Goal: Task Accomplishment & Management: Use online tool/utility

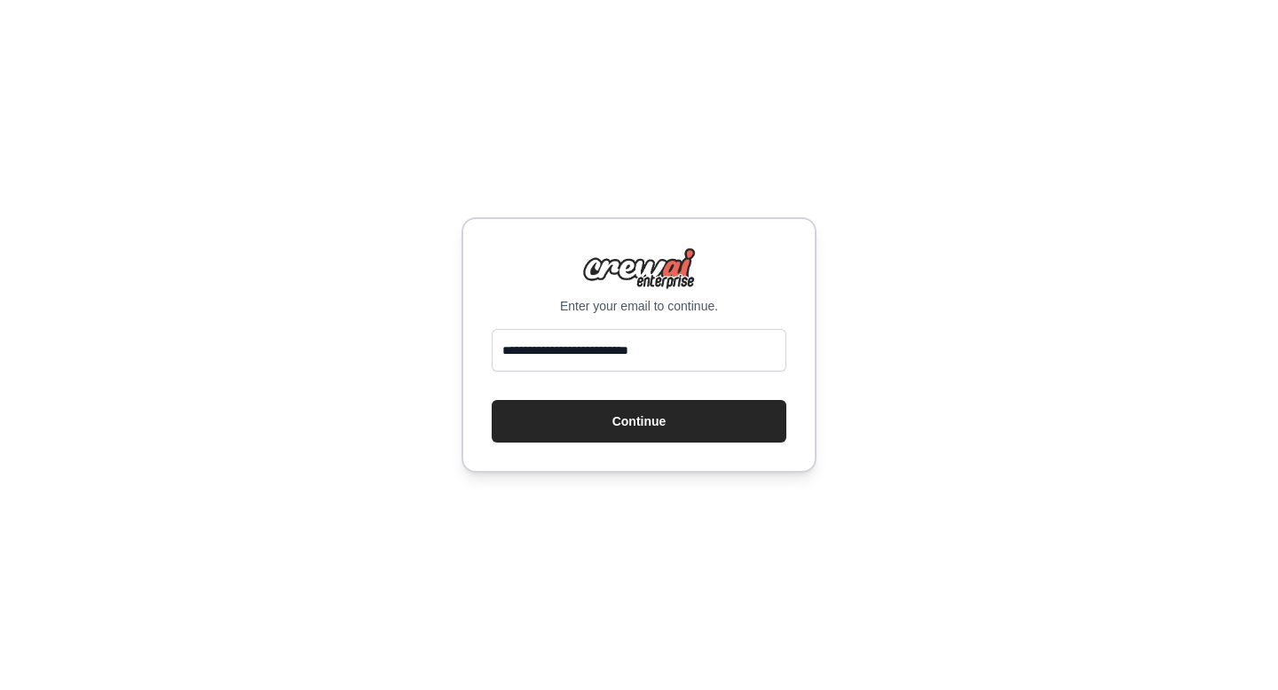
click at [623, 428] on button "Continue" at bounding box center [638, 421] width 295 height 43
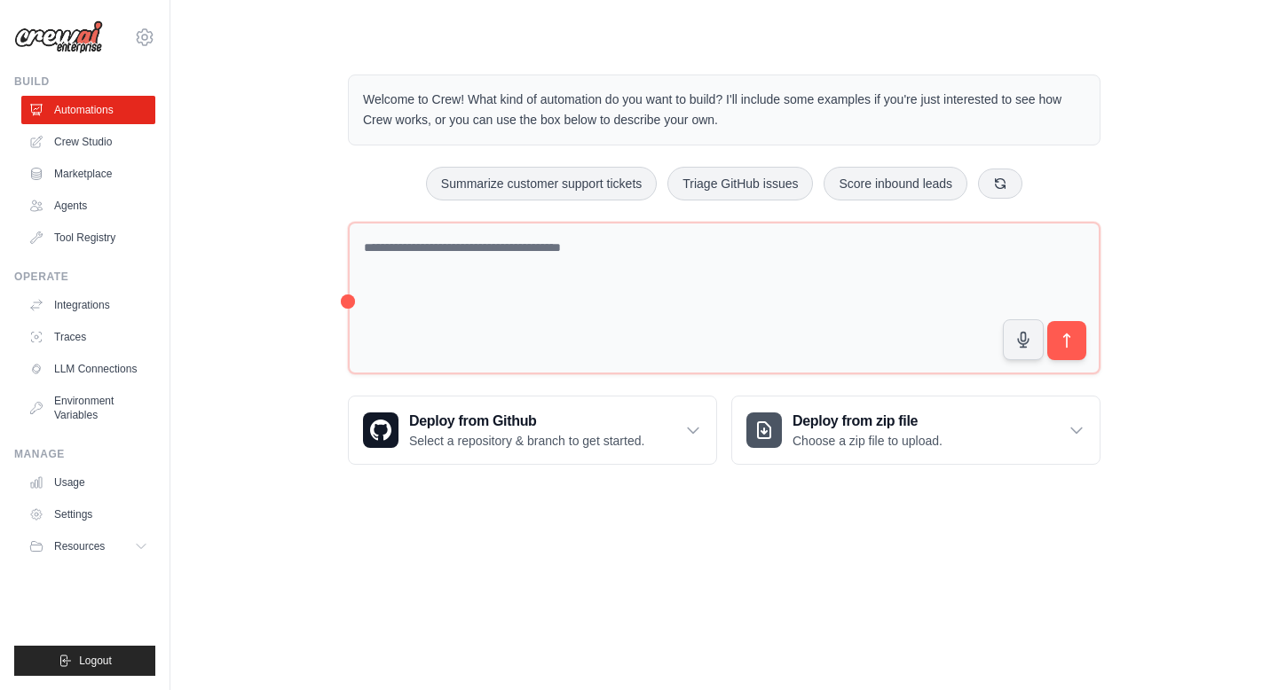
click at [621, 545] on body "[PERSON_NAME][EMAIL_ADDRESS][PERSON_NAME][DOMAIN_NAME] Settings Build Automatio…" at bounding box center [639, 345] width 1278 height 690
click at [621, 543] on body "[PERSON_NAME][EMAIL_ADDRESS][PERSON_NAME][DOMAIN_NAME] Settings Build Automatio…" at bounding box center [639, 345] width 1278 height 690
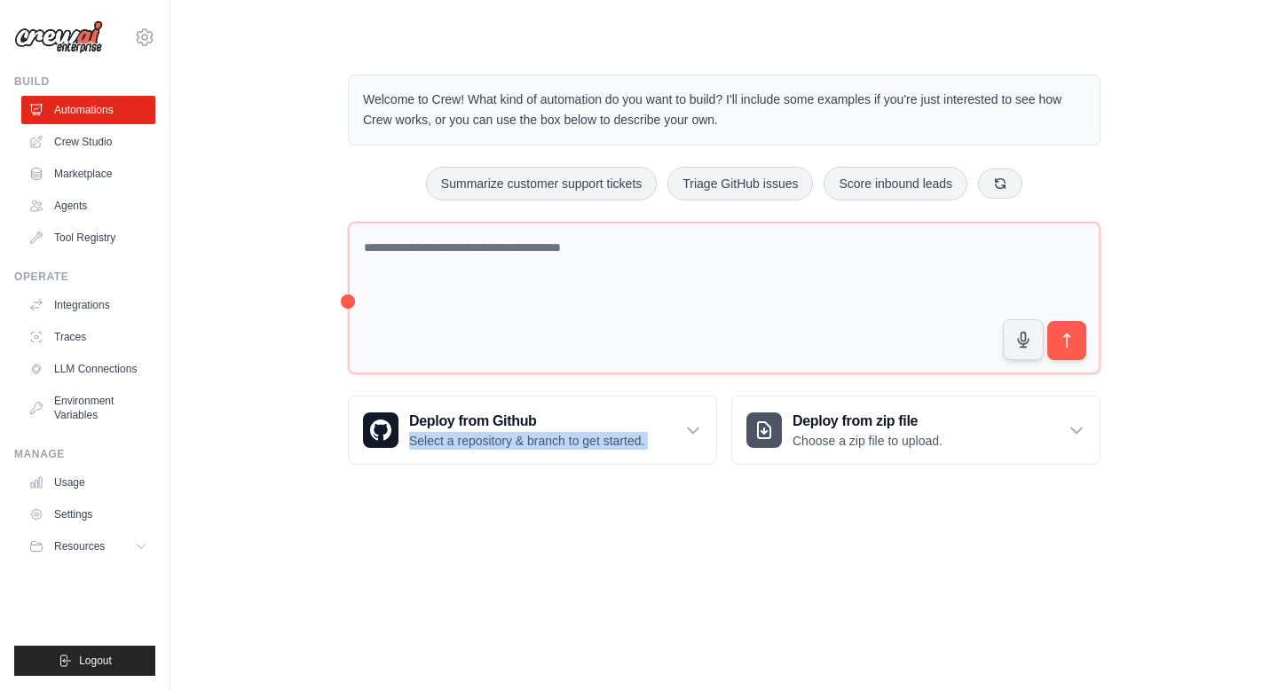
click at [621, 543] on body "[PERSON_NAME][EMAIL_ADDRESS][PERSON_NAME][DOMAIN_NAME] Settings Build Automatio…" at bounding box center [639, 345] width 1278 height 690
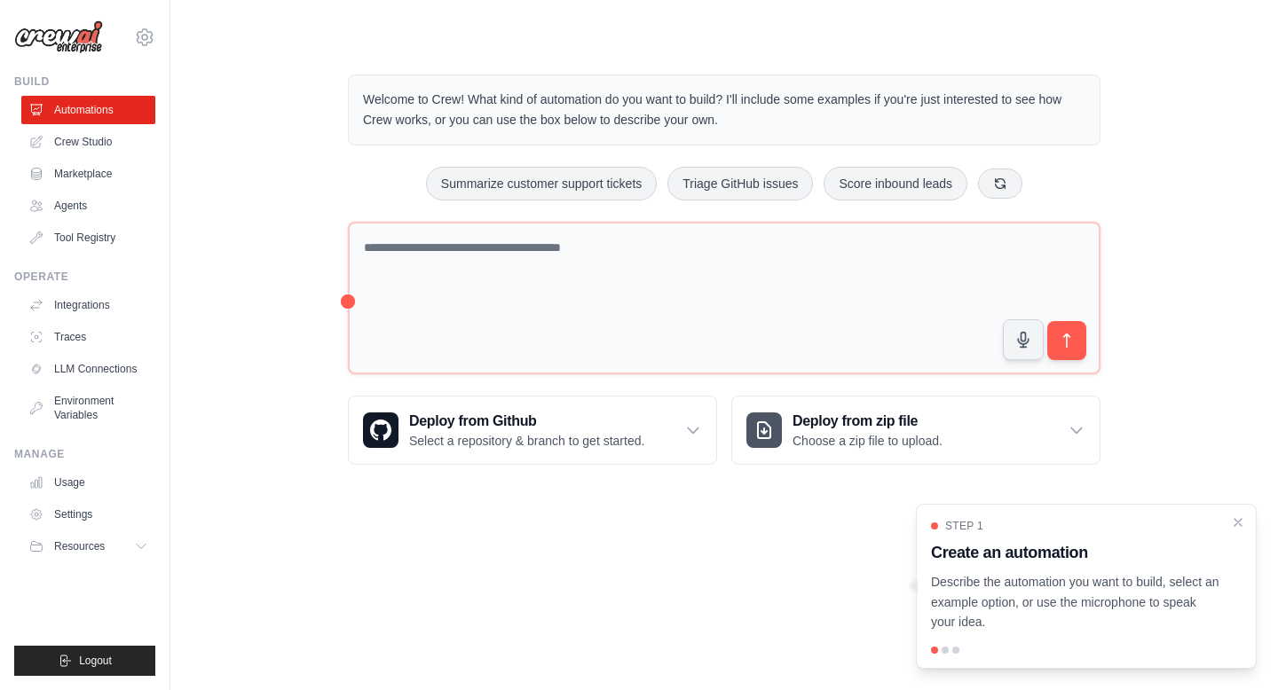
click at [724, 124] on p "Welcome to Crew! What kind of automation do you want to build? I'll include som…" at bounding box center [724, 110] width 722 height 41
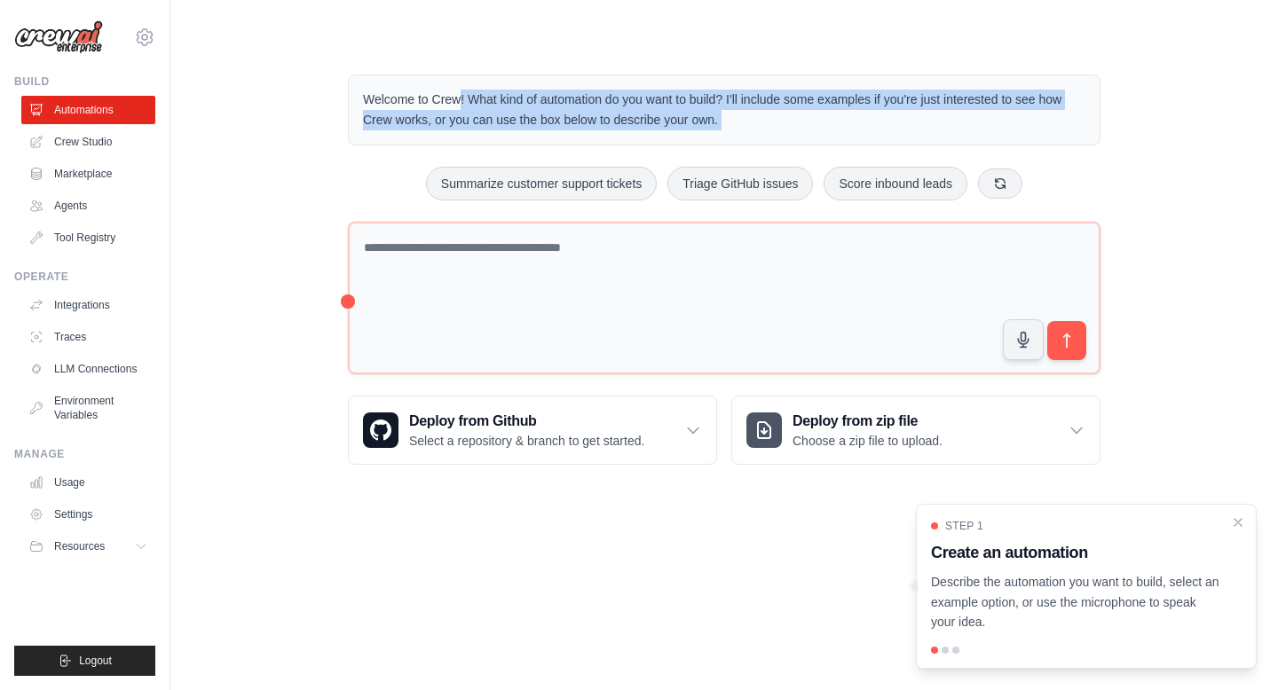
click at [724, 124] on p "Welcome to Crew! What kind of automation do you want to build? I'll include som…" at bounding box center [724, 110] width 722 height 41
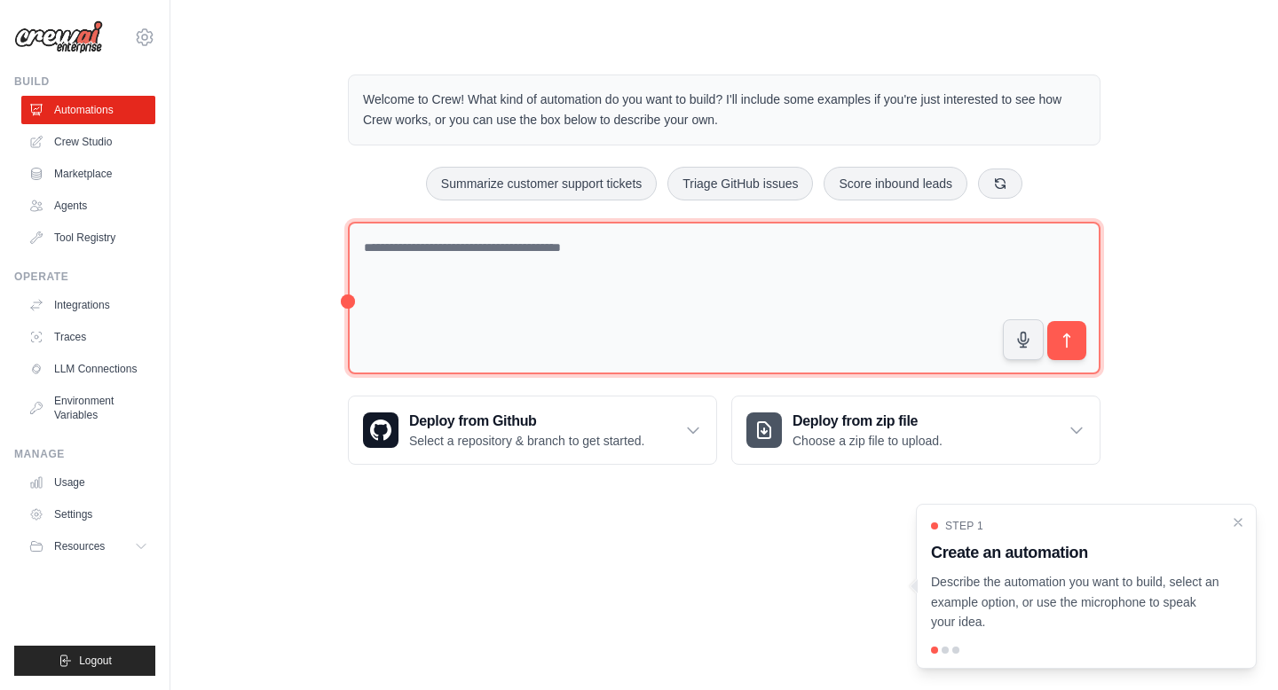
click at [633, 300] on textarea at bounding box center [724, 298] width 752 height 153
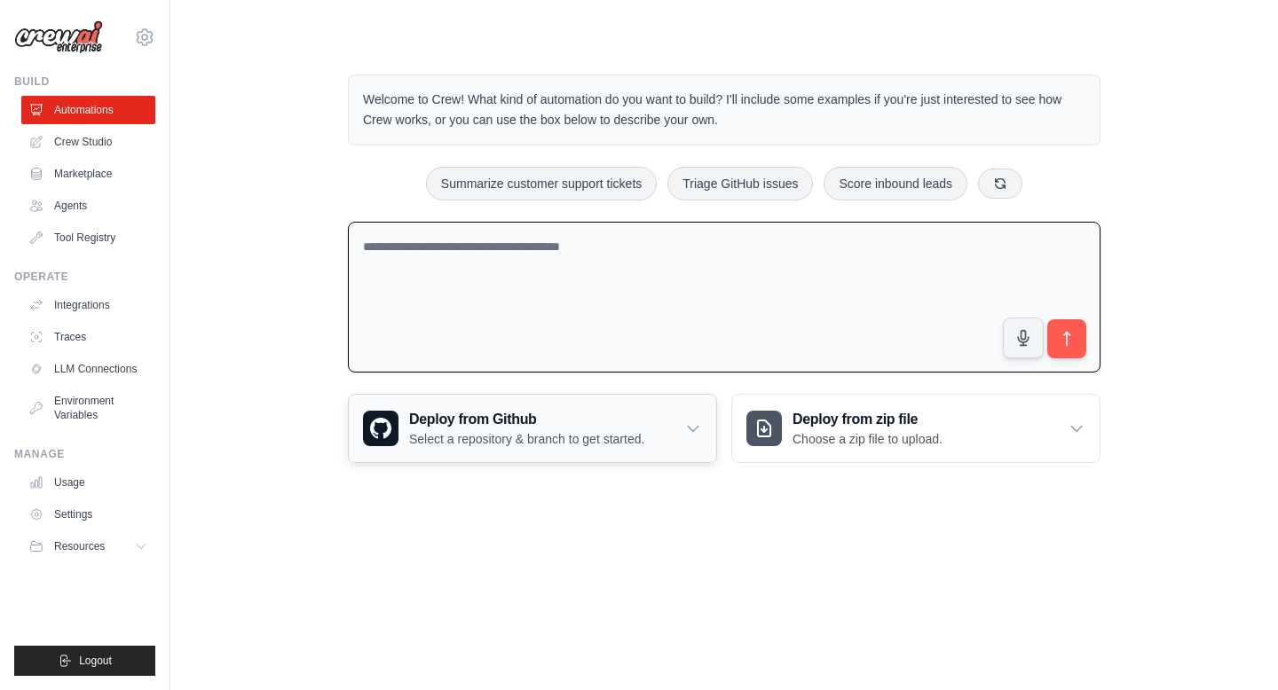
click at [688, 423] on icon at bounding box center [693, 429] width 18 height 18
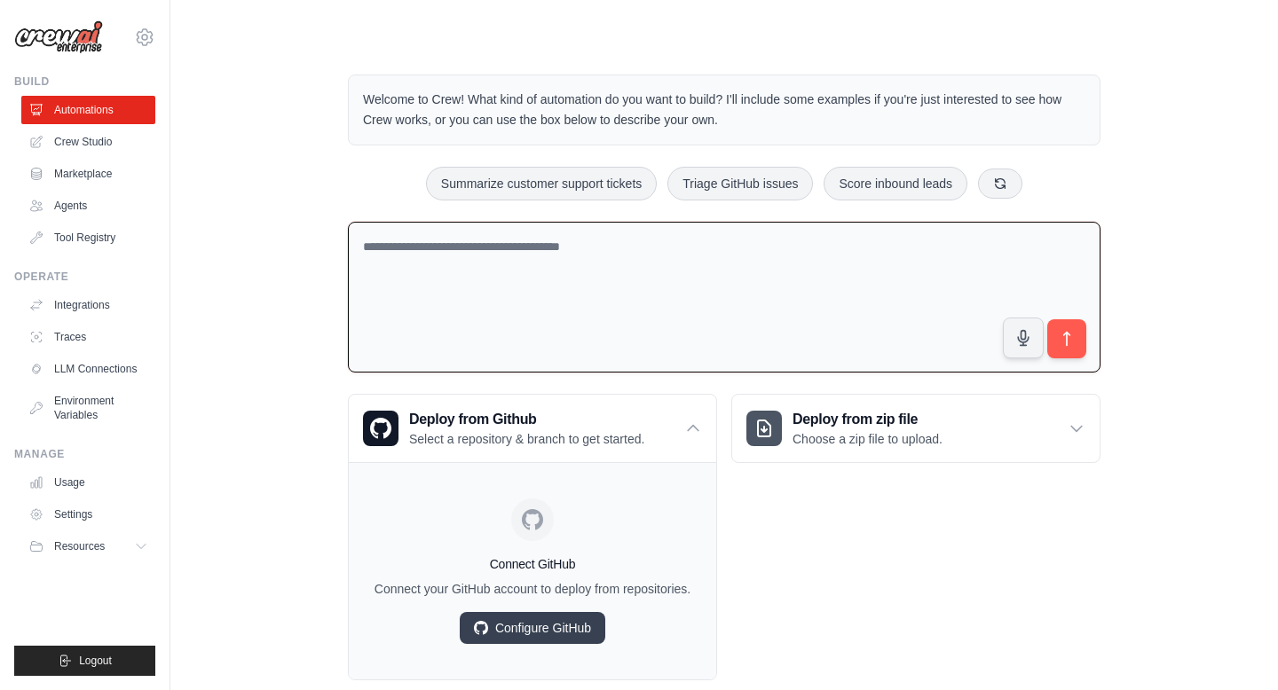
click at [295, 451] on div "Welcome to Crew! What kind of automation do you want to build? I'll include som…" at bounding box center [724, 377] width 1050 height 663
click at [105, 370] on link "LLM Connections" at bounding box center [90, 369] width 134 height 28
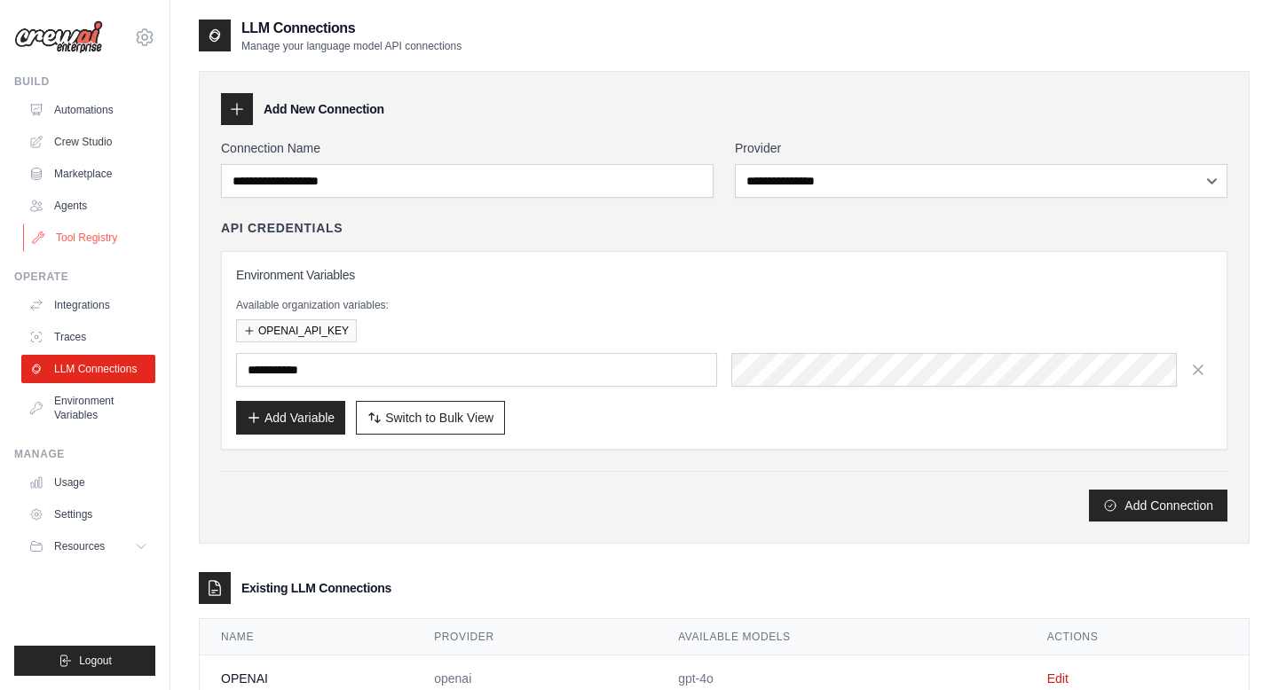
click at [83, 240] on link "Tool Registry" at bounding box center [90, 238] width 134 height 28
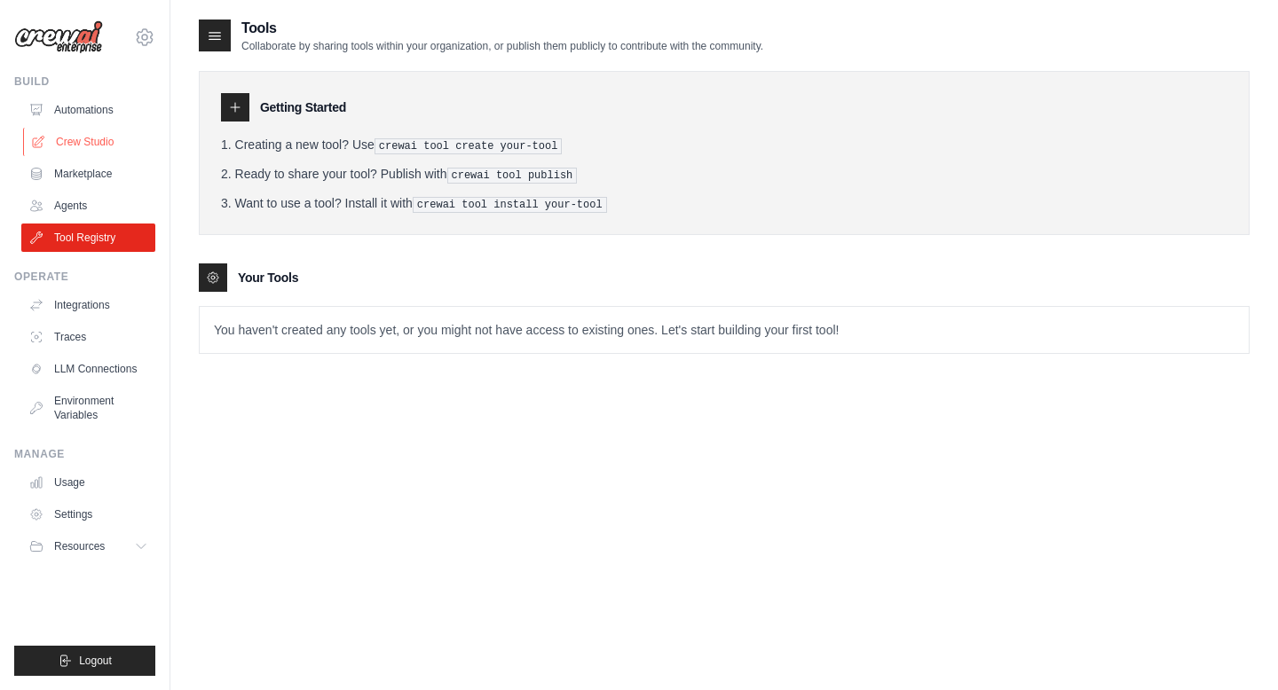
click at [95, 143] on link "Crew Studio" at bounding box center [90, 142] width 134 height 28
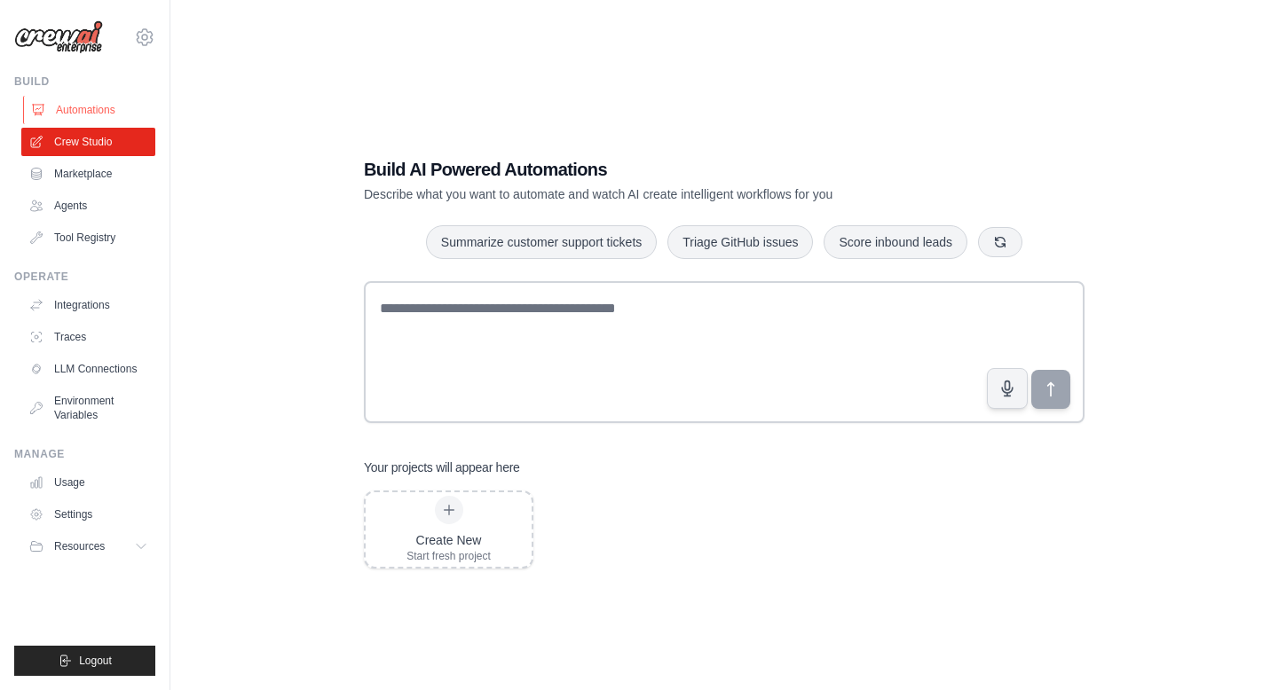
click at [92, 111] on link "Automations" at bounding box center [90, 110] width 134 height 28
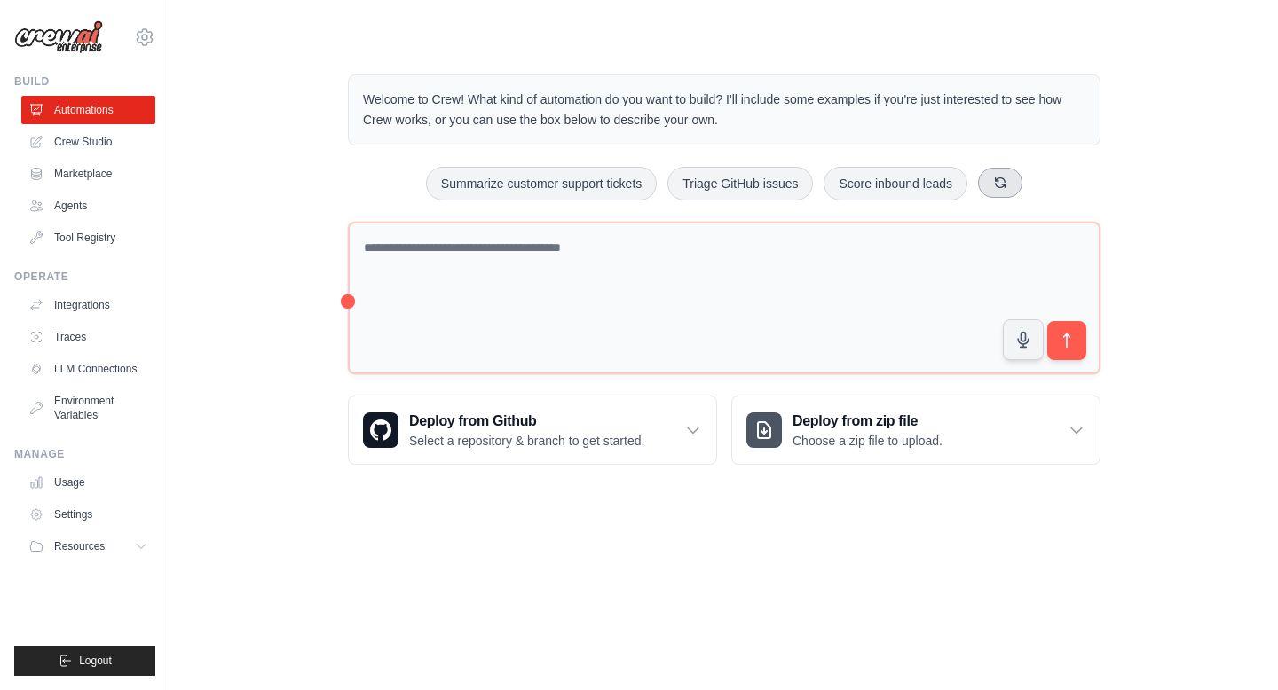
click at [998, 185] on icon at bounding box center [1000, 183] width 14 height 14
click at [998, 185] on button at bounding box center [1009, 183] width 44 height 30
click at [998, 185] on icon at bounding box center [1002, 183] width 14 height 14
click at [1010, 185] on button at bounding box center [1021, 183] width 44 height 30
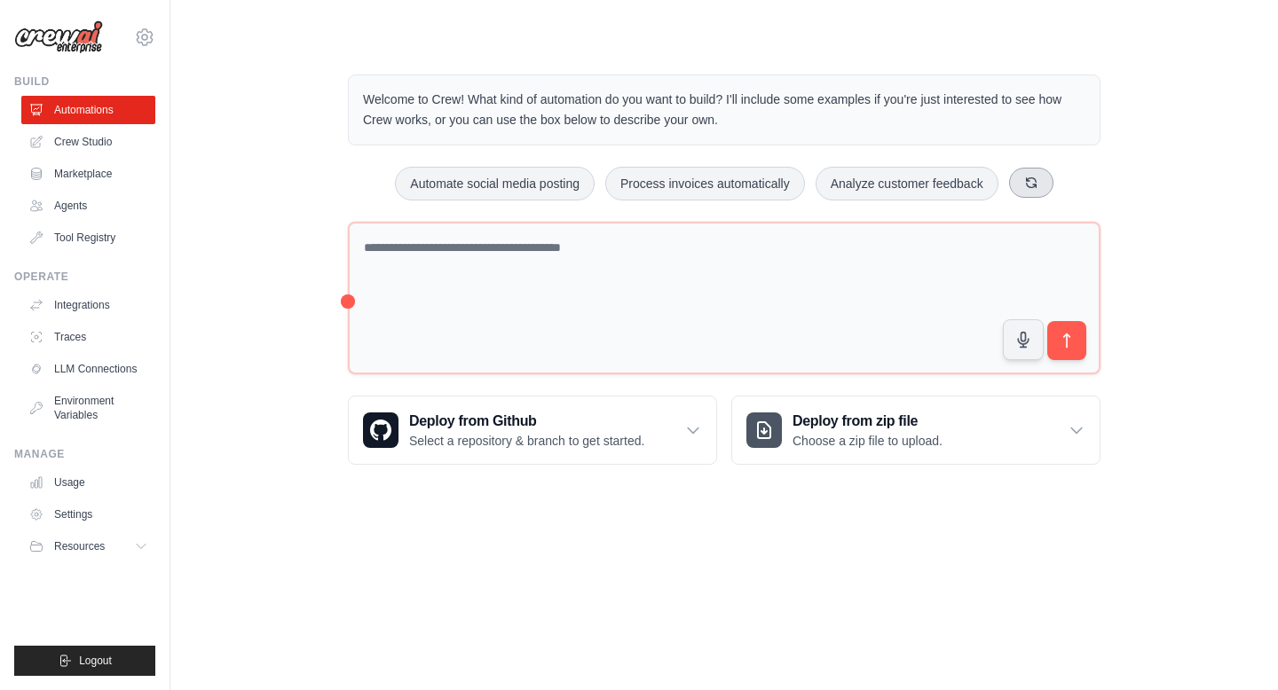
click at [1010, 185] on button at bounding box center [1031, 183] width 44 height 30
click at [1010, 185] on button "Create email marketing campaigns" at bounding box center [906, 184] width 222 height 34
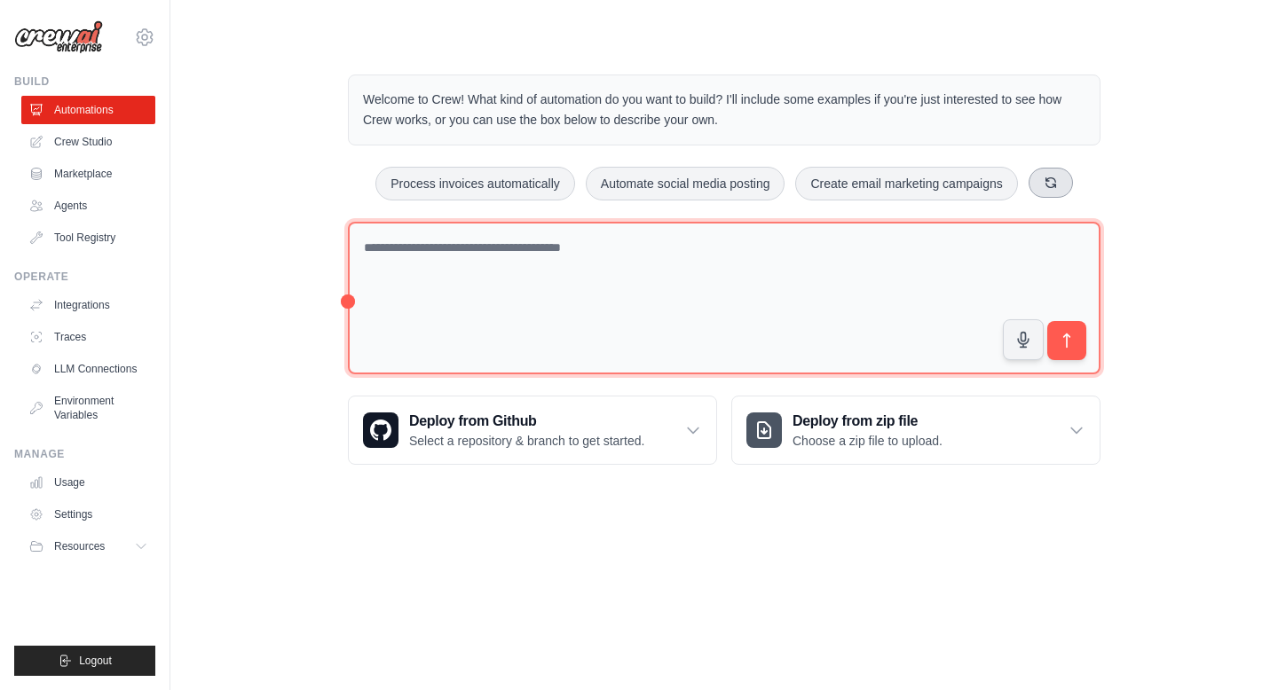
type textarea "**********"
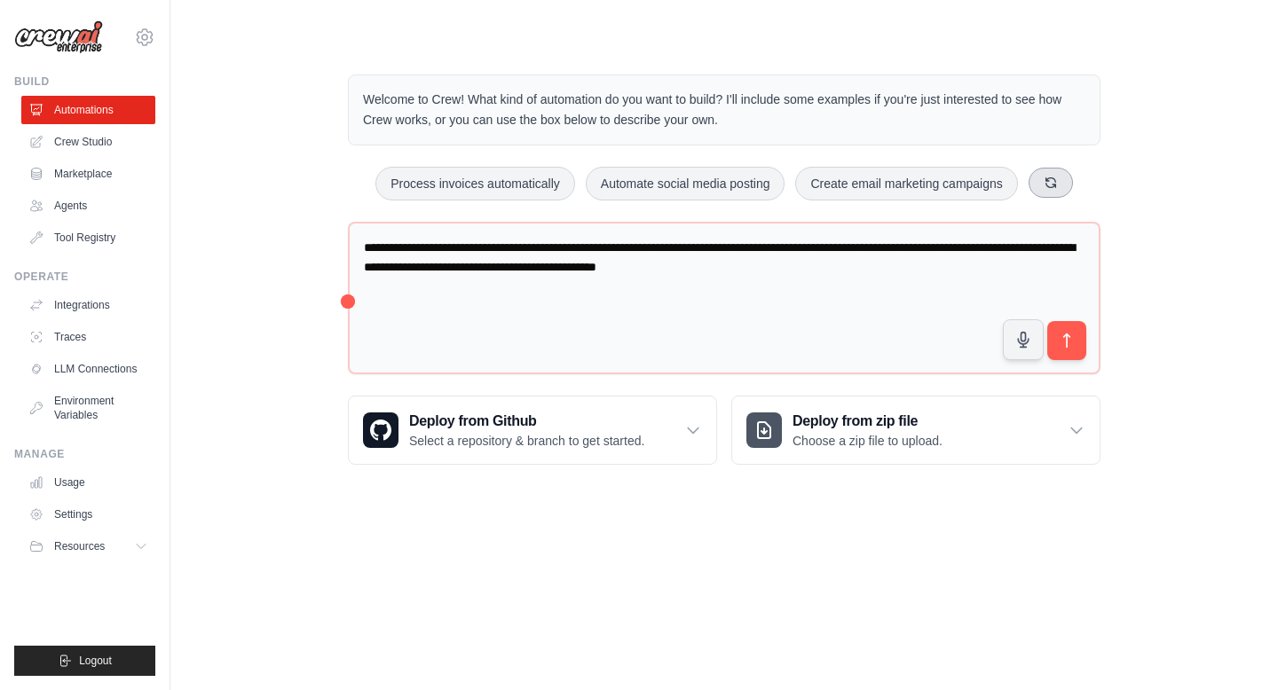
click at [1052, 172] on button at bounding box center [1050, 183] width 44 height 30
click at [1023, 191] on button at bounding box center [1012, 183] width 44 height 30
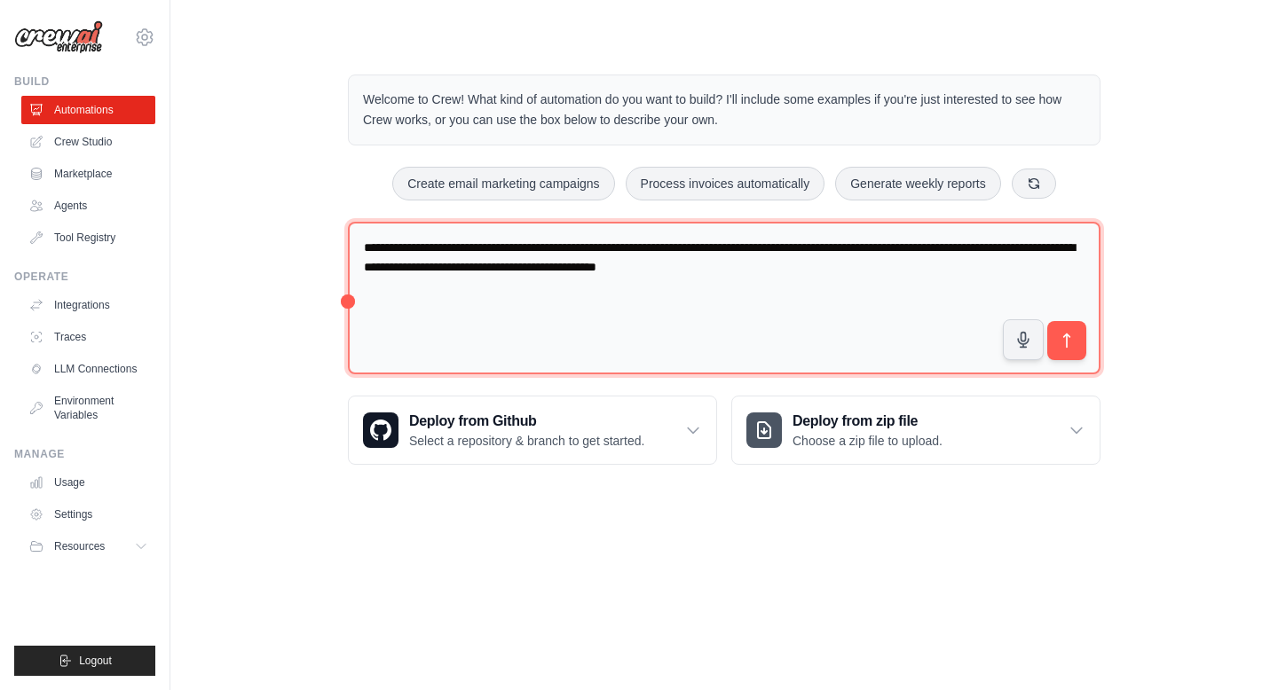
click at [946, 302] on textarea "**********" at bounding box center [724, 298] width 752 height 153
